Goal: Task Accomplishment & Management: Manage account settings

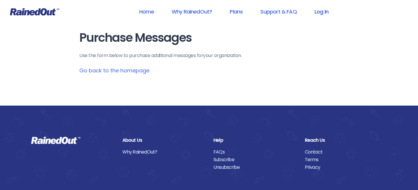
click at [320, 11] on link "Log In" at bounding box center [321, 11] width 29 height 13
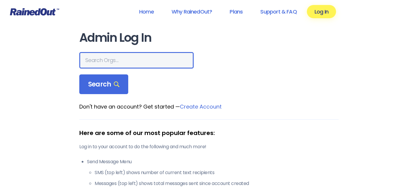
click at [101, 59] on input "text" at bounding box center [136, 60] width 114 height 17
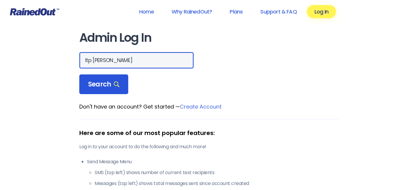
type input "ltp [PERSON_NAME]"
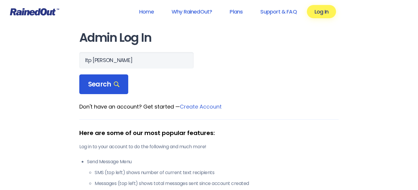
click at [93, 88] on span "Search" at bounding box center [103, 84] width 31 height 8
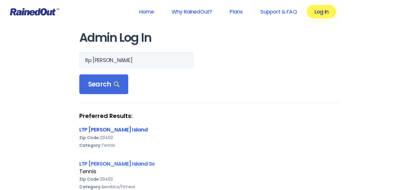
click at [95, 132] on link "LTP [PERSON_NAME] Island" at bounding box center [113, 129] width 69 height 7
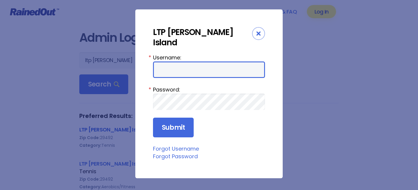
type input "tennis"
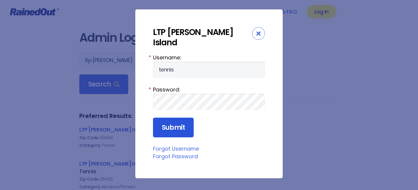
click at [174, 118] on input "Submit" at bounding box center [173, 128] width 41 height 20
